Goal: Information Seeking & Learning: Learn about a topic

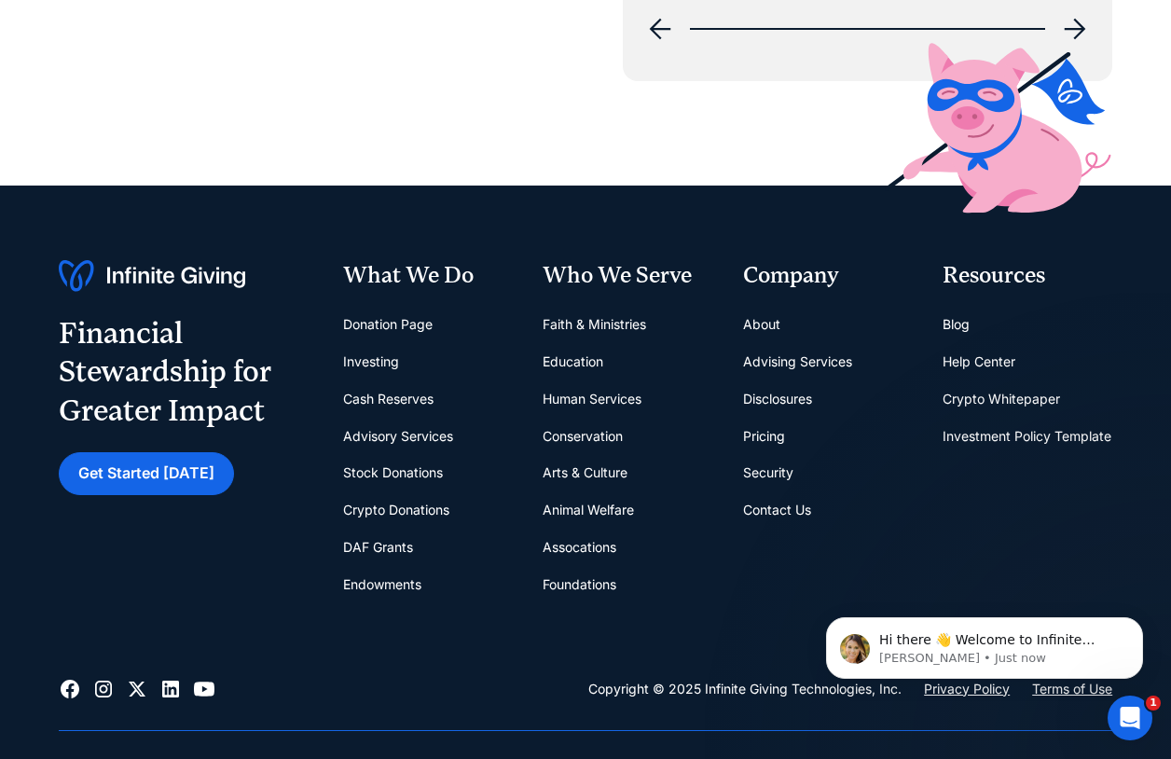
scroll to position [7547, 0]
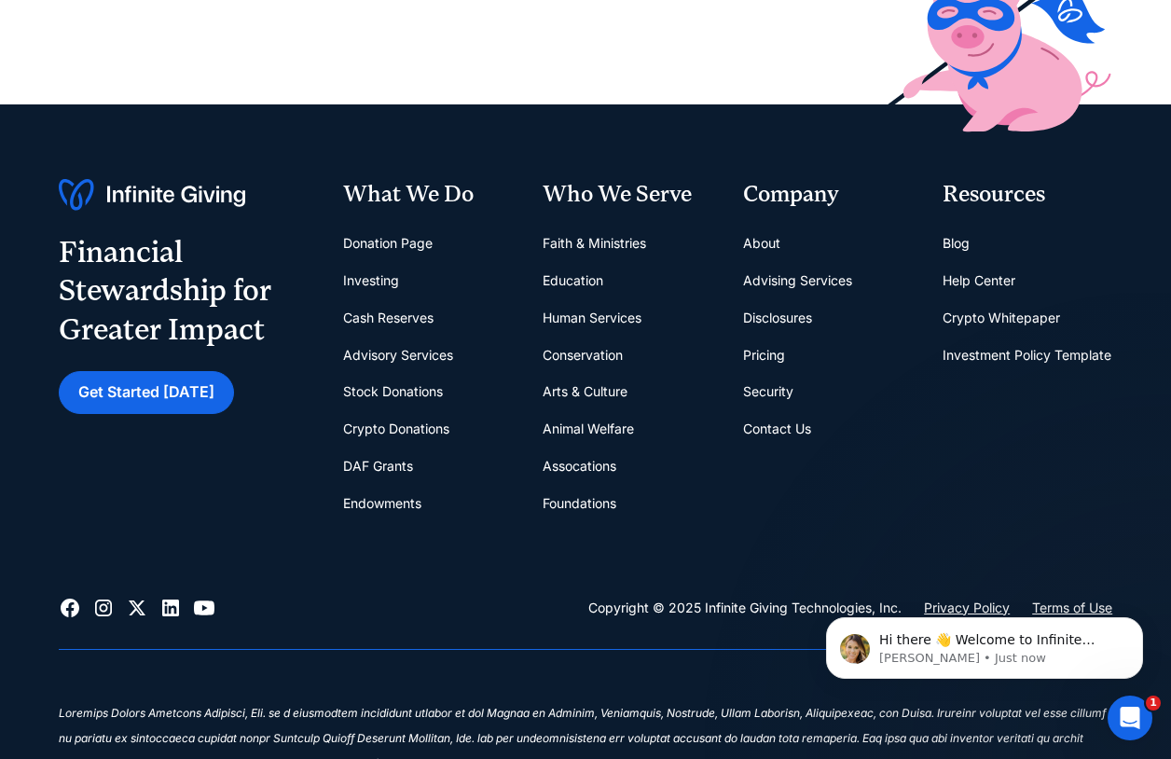
click at [589, 503] on link "Foundations" at bounding box center [580, 503] width 74 height 37
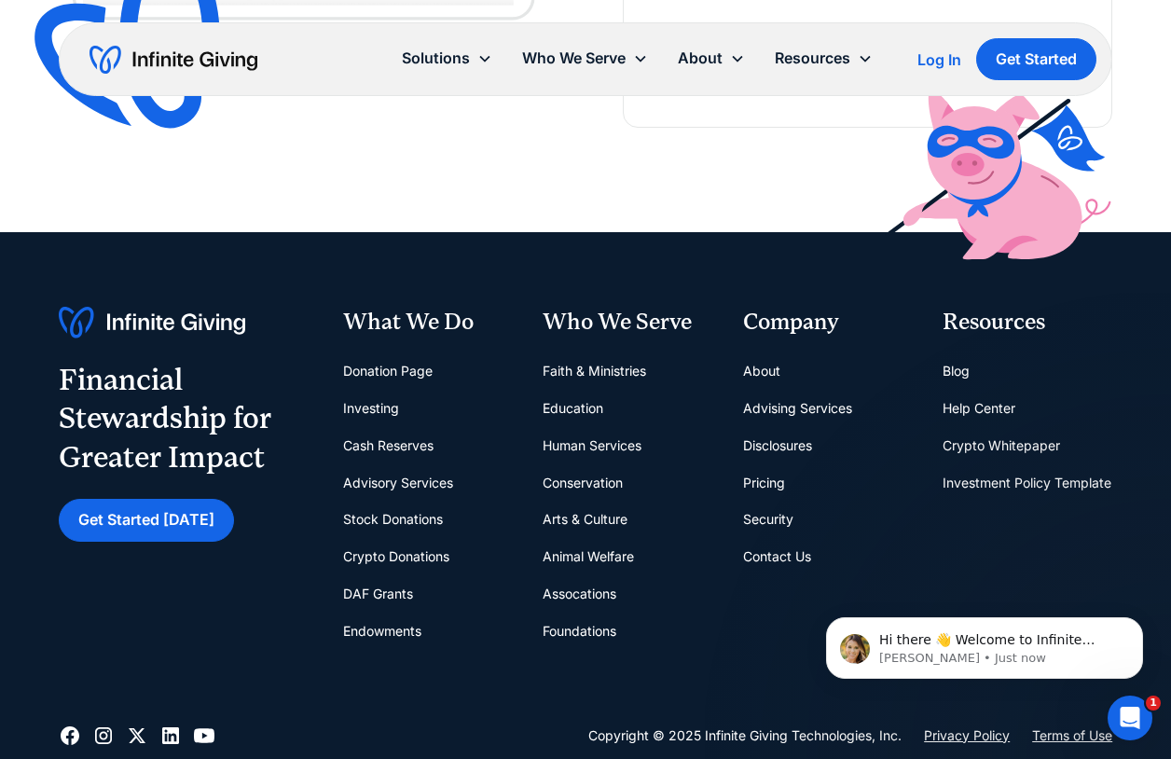
scroll to position [4601, 0]
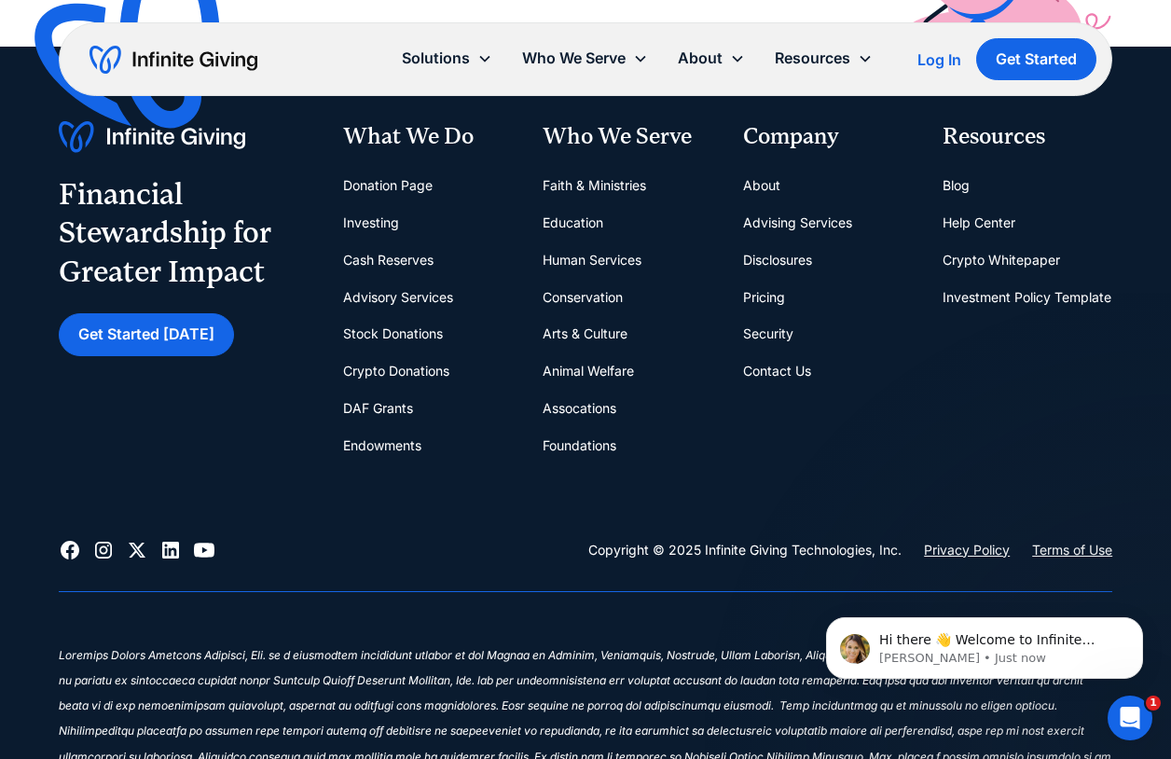
click at [767, 300] on link "Pricing" at bounding box center [764, 297] width 42 height 37
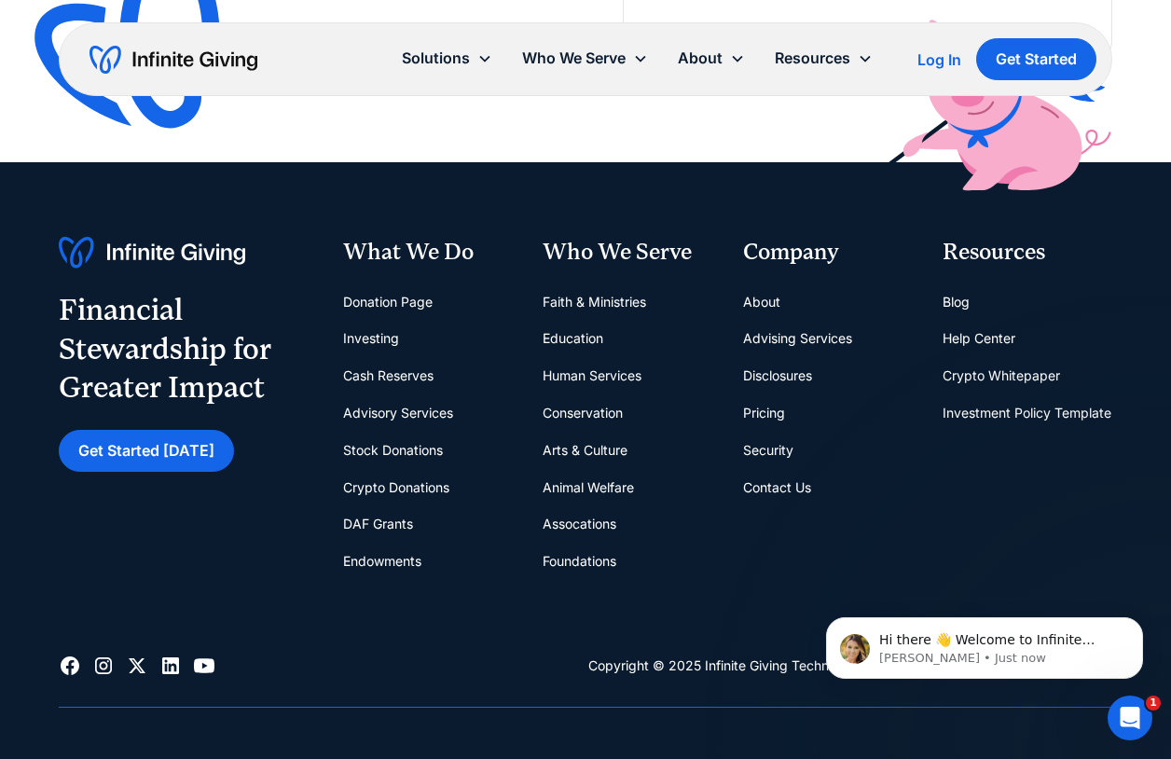
scroll to position [2724, 0]
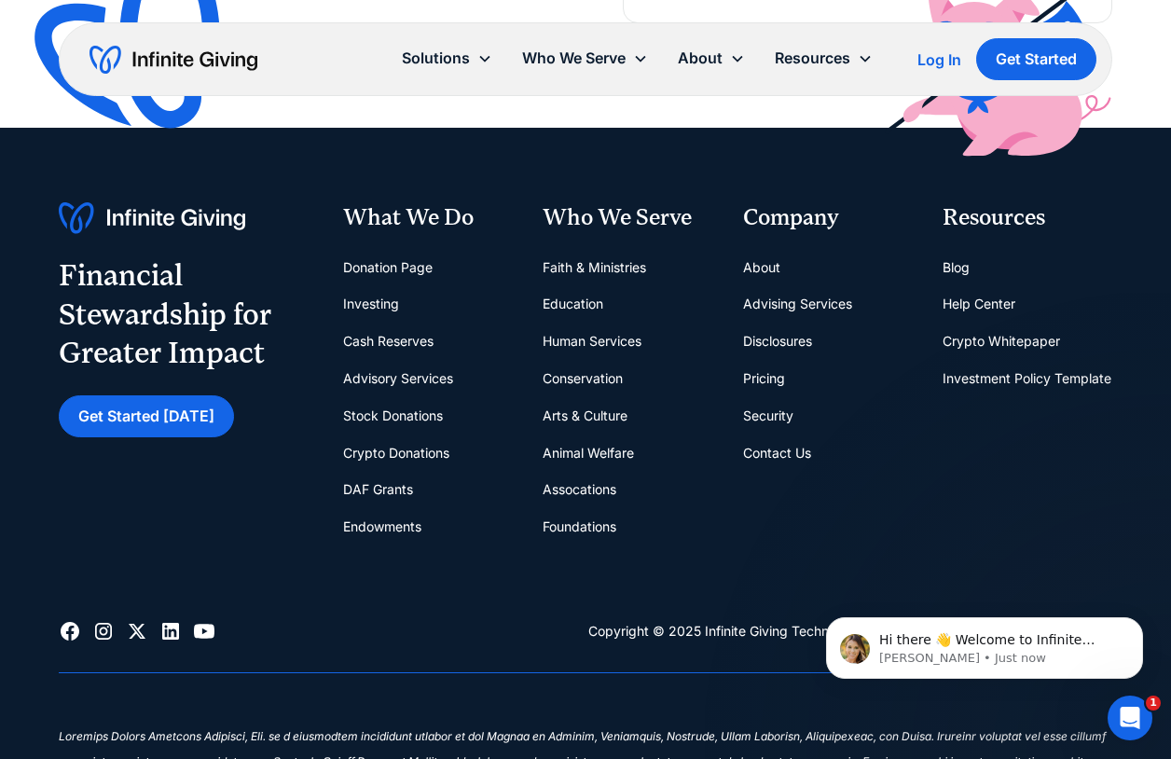
click at [799, 304] on link "Advising Services" at bounding box center [797, 303] width 109 height 37
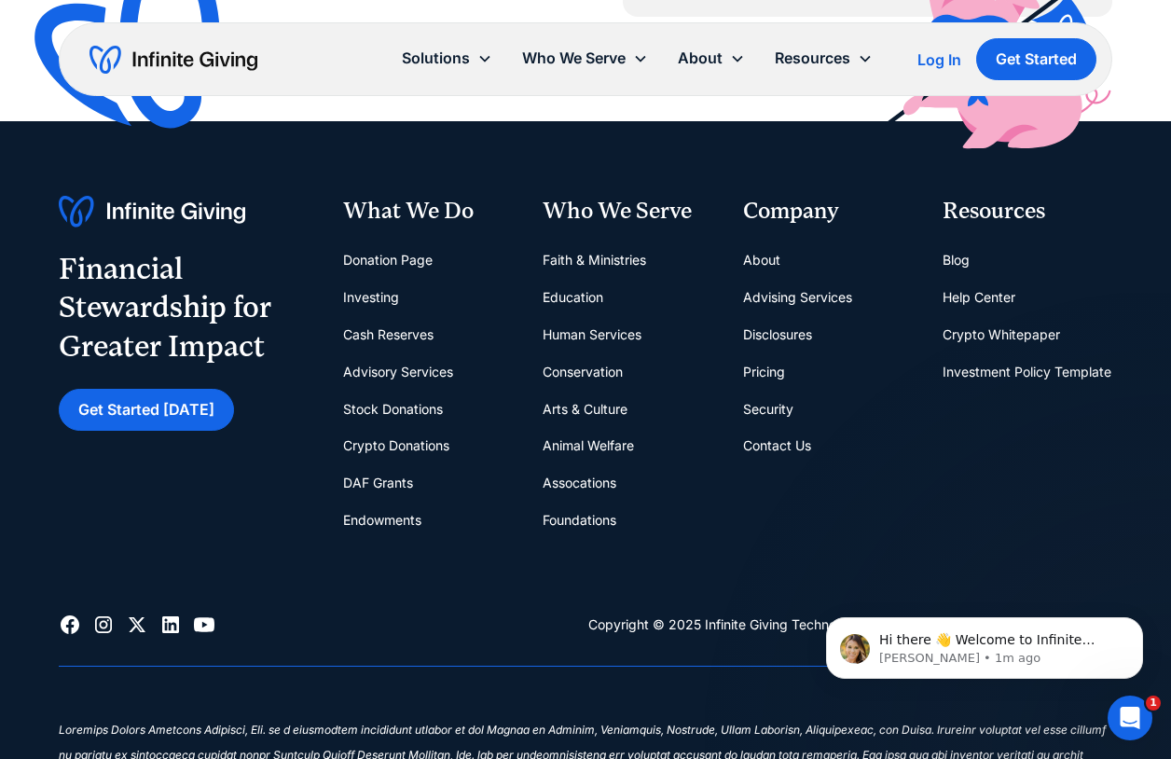
scroll to position [3224, 0]
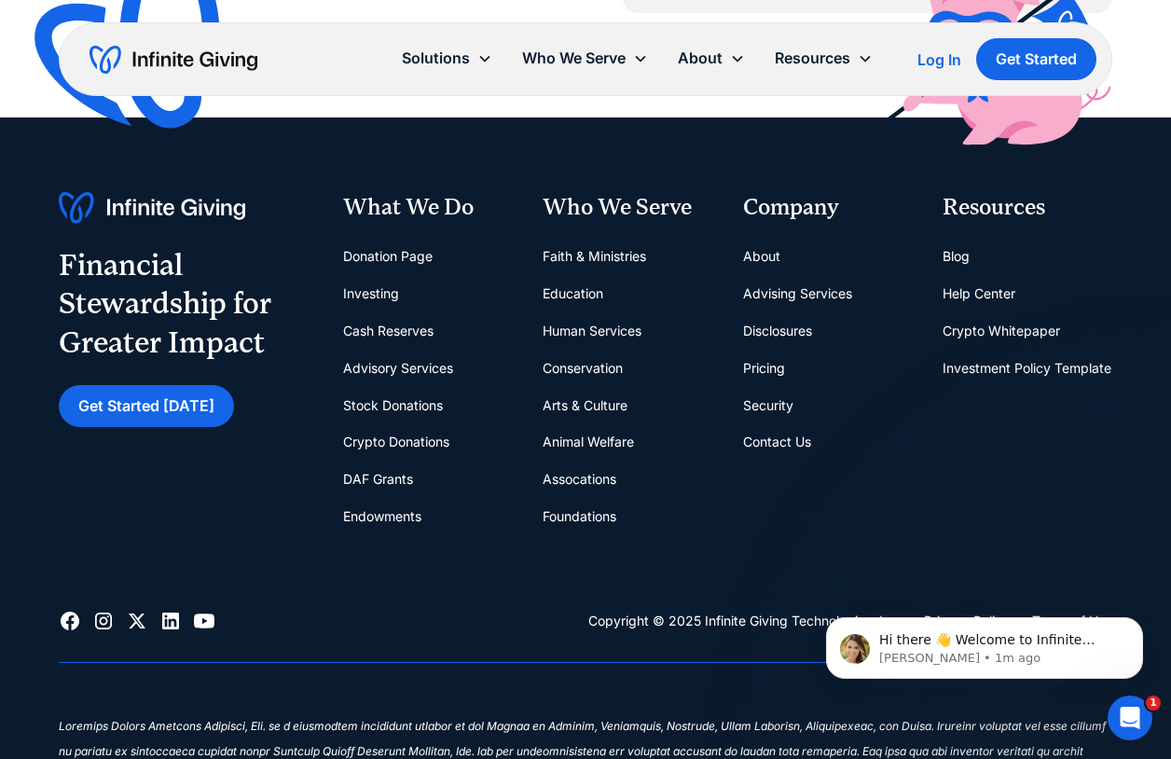
click at [393, 477] on link "DAF Grants" at bounding box center [378, 479] width 70 height 37
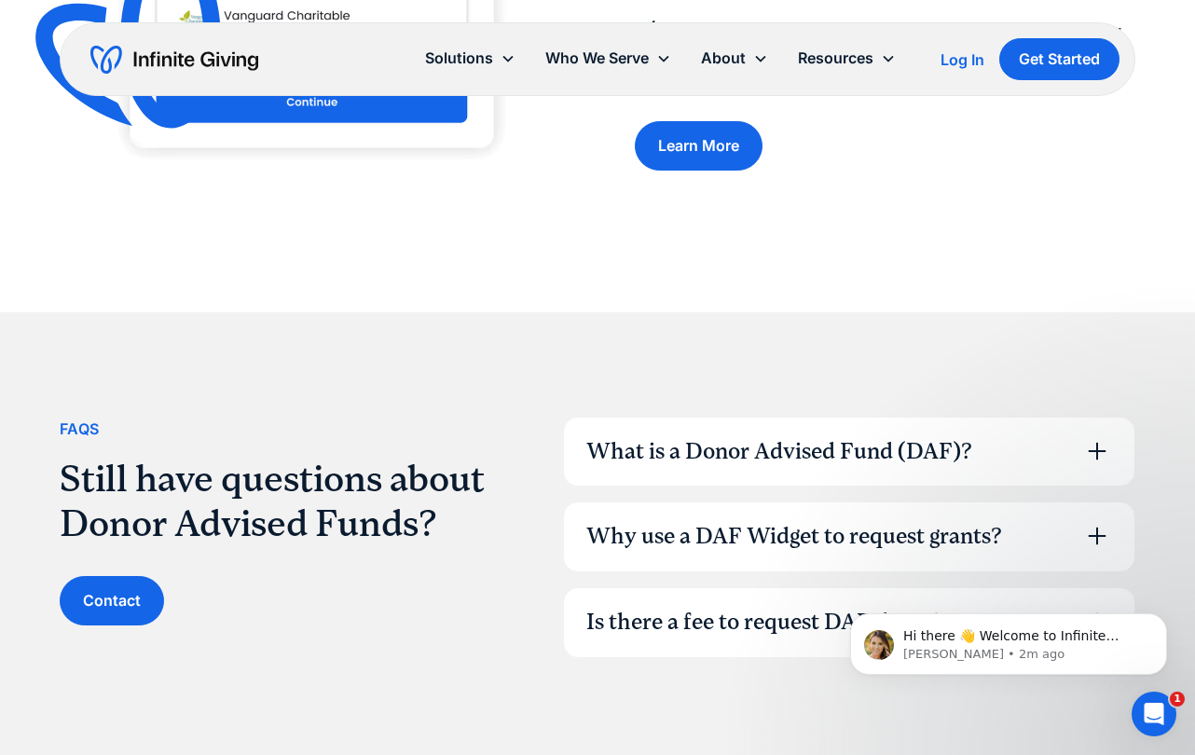
scroll to position [2111, 0]
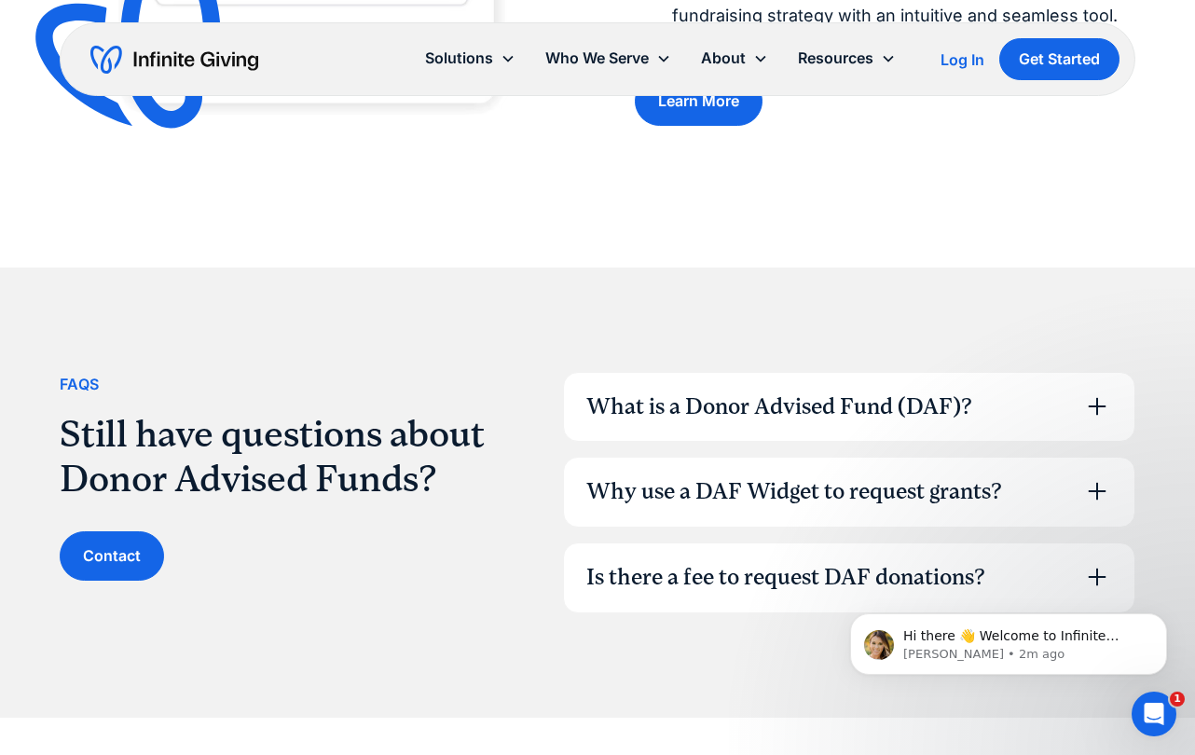
click at [669, 425] on div "What is a Donor Advised Fund (DAF)?" at bounding box center [849, 407] width 571 height 69
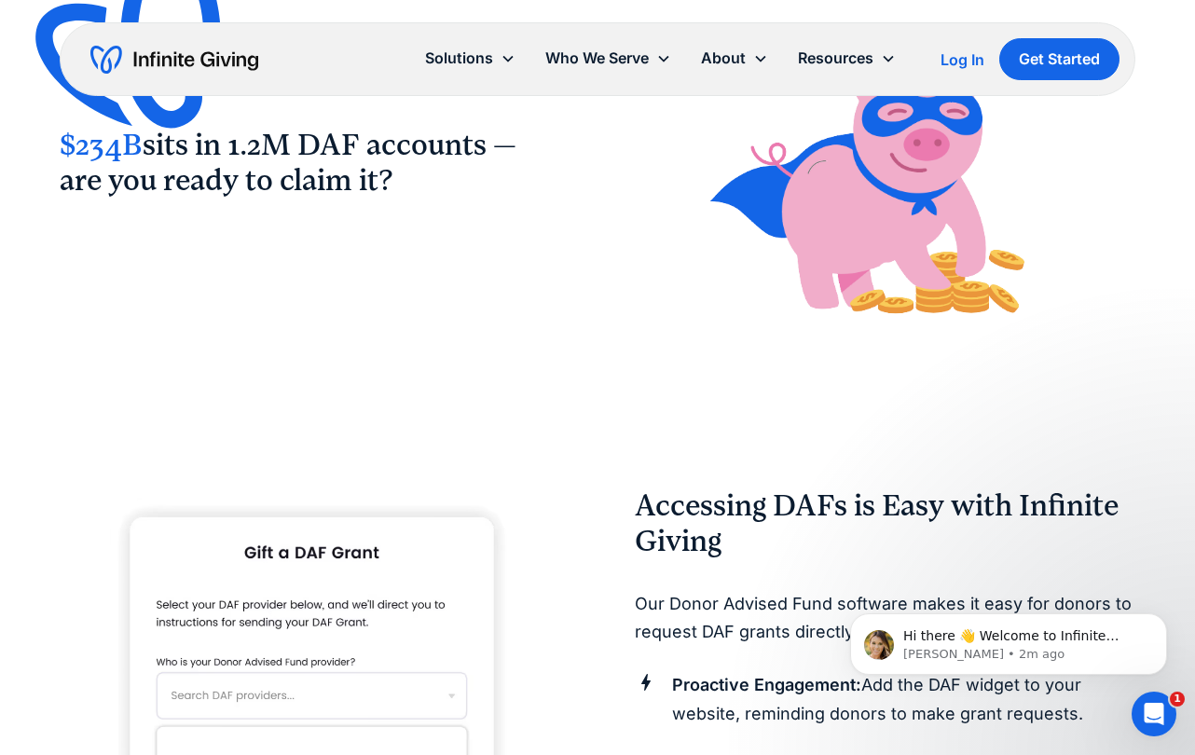
scroll to position [0, 0]
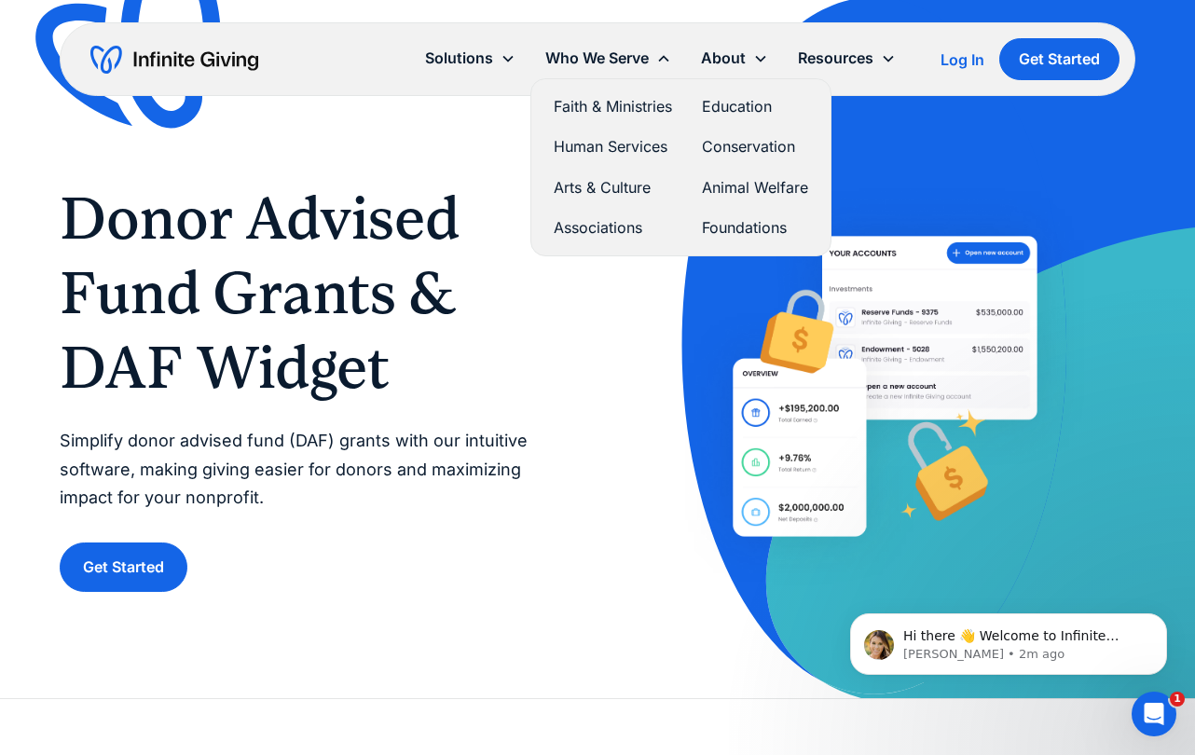
click at [724, 219] on link "Foundations" at bounding box center [755, 227] width 106 height 25
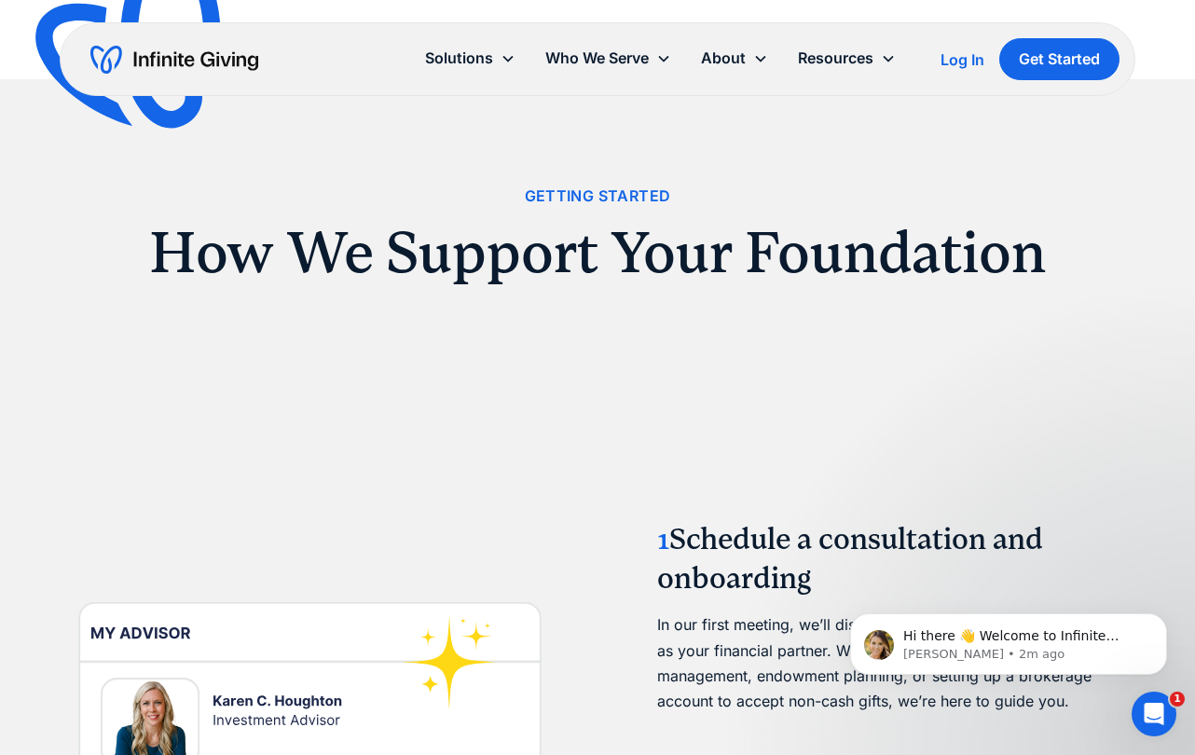
scroll to position [1847, 0]
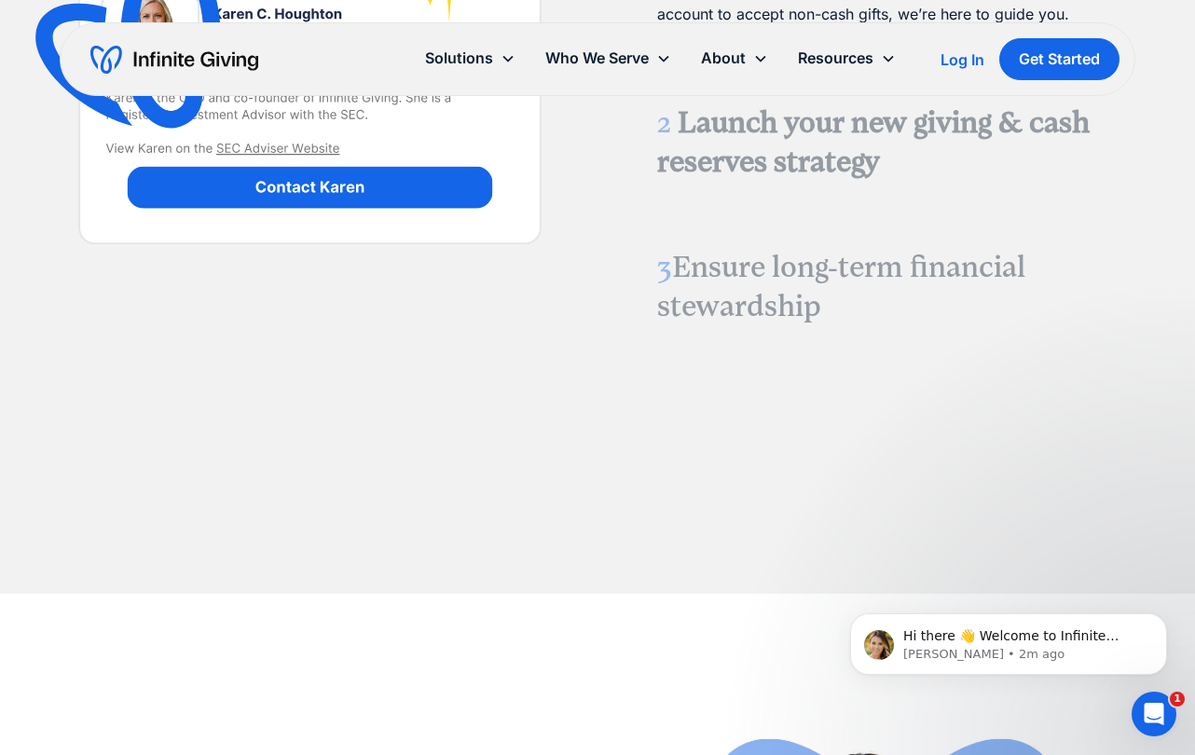
click at [726, 182] on link "2 Launch your new giving & cash reserves strategy Once onboarded, your organiza…" at bounding box center [885, 142] width 501 height 122
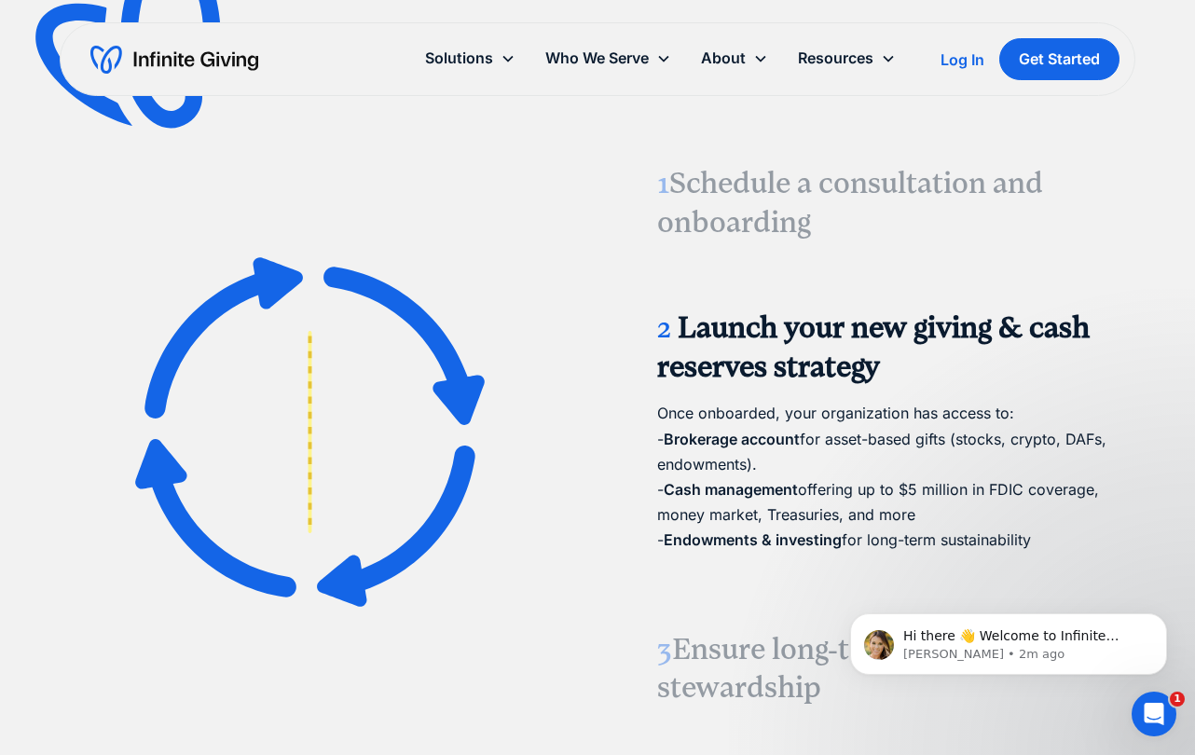
scroll to position [2121, 0]
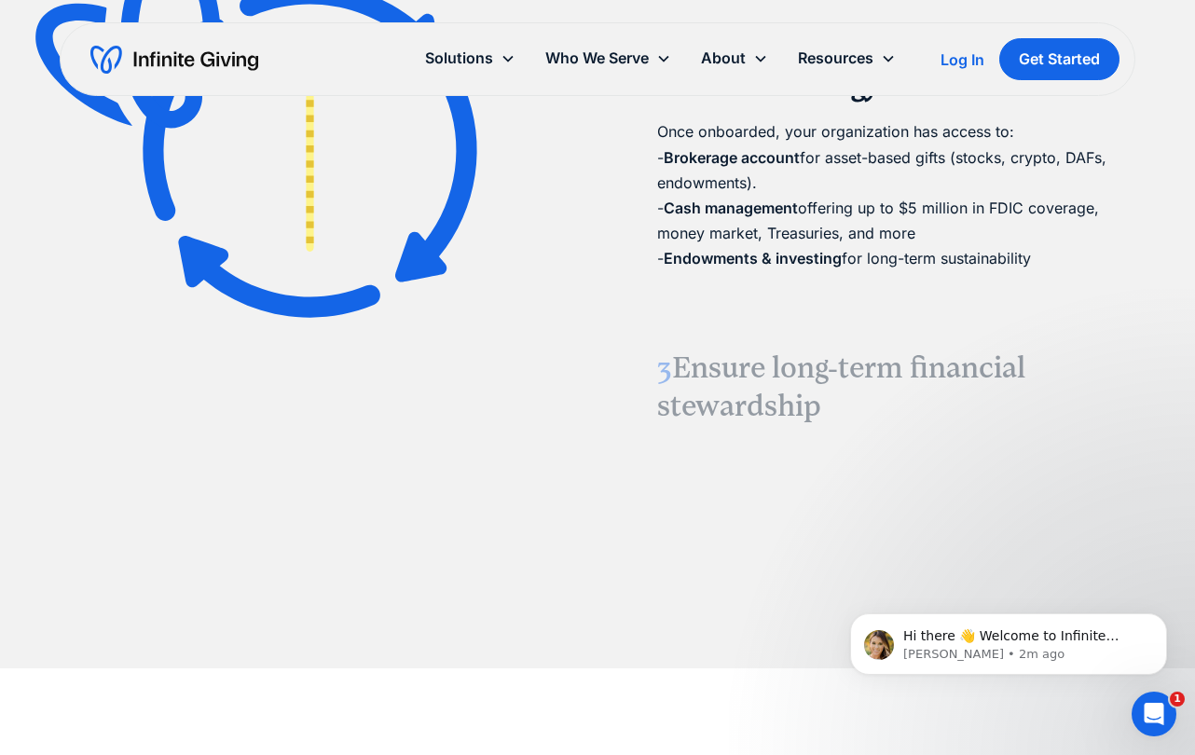
click at [749, 356] on h3 "3 Ensure long-term financial stewardship" at bounding box center [885, 387] width 456 height 77
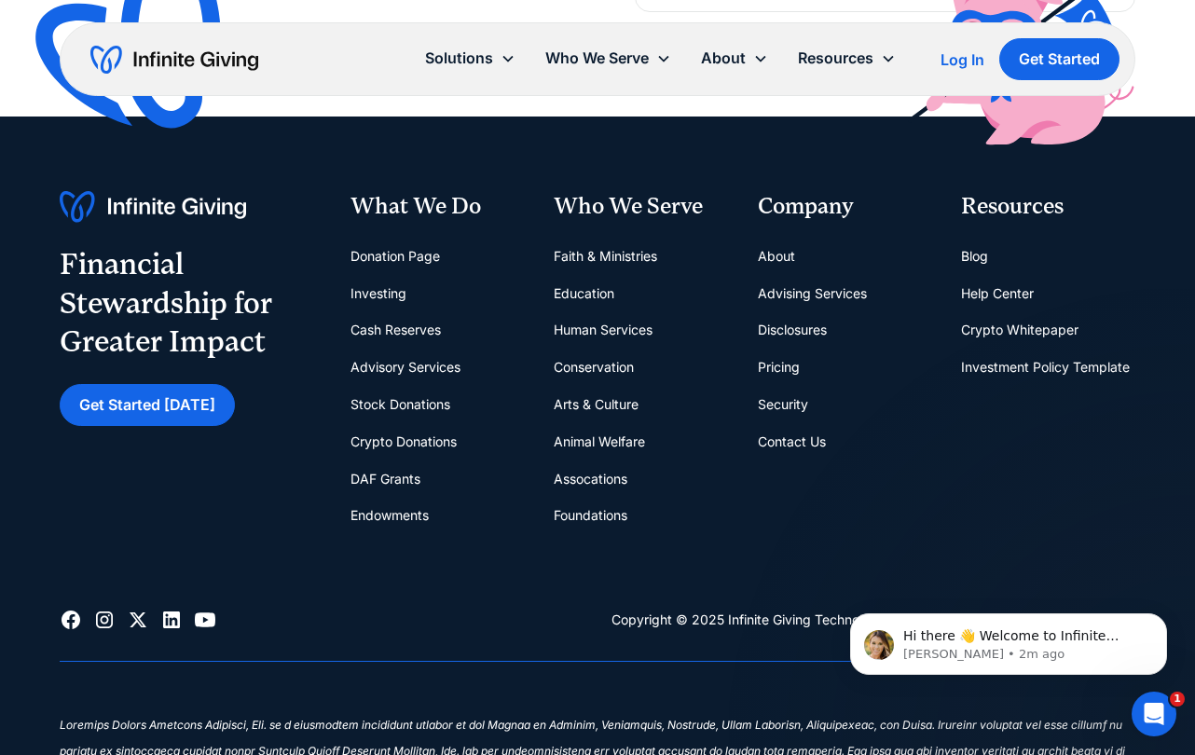
scroll to position [4662, 0]
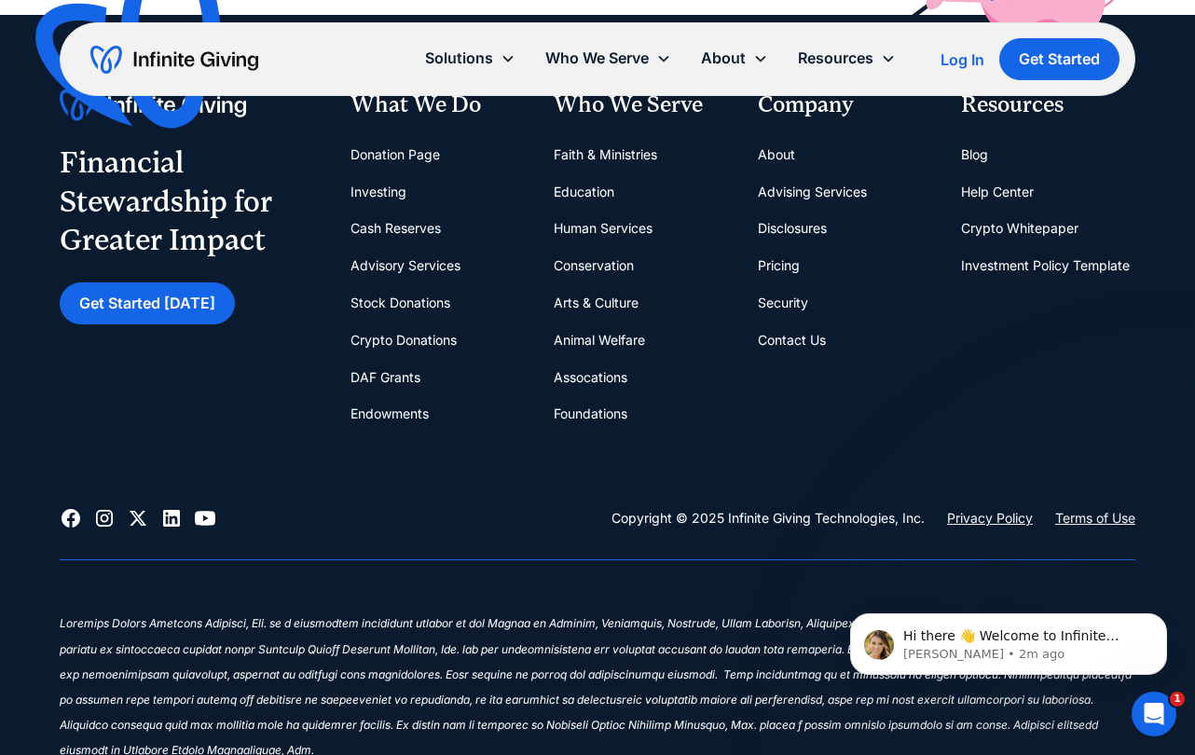
click at [106, 517] on icon at bounding box center [104, 518] width 17 height 17
